Goal: Go to known website

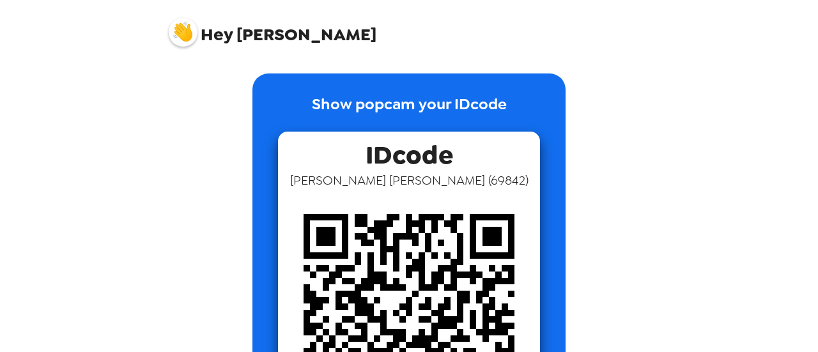
scroll to position [137, 0]
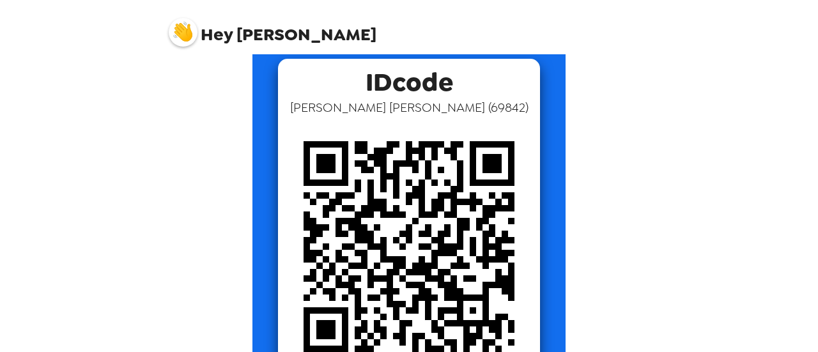
scroll to position [137, 0]
